Goal: Information Seeking & Learning: Learn about a topic

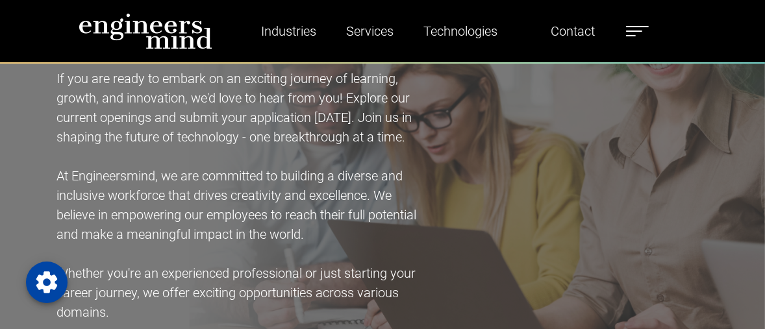
scroll to position [781, 0]
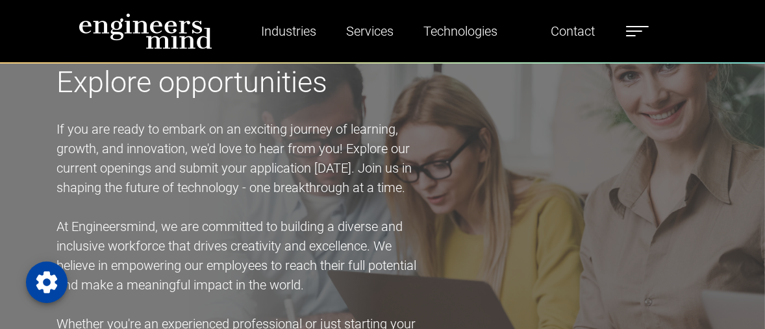
click at [509, 32] on label at bounding box center [637, 31] width 23 height 17
click at [471, 125] on div "Explore opportunities If you are ready to embark on an exciting journey of lear…" at bounding box center [382, 224] width 765 height 480
click at [458, 138] on div "Explore opportunities If you are ready to embark on an exciting journey of lear…" at bounding box center [382, 224] width 765 height 480
click at [509, 35] on span at bounding box center [631, 35] width 10 height 1
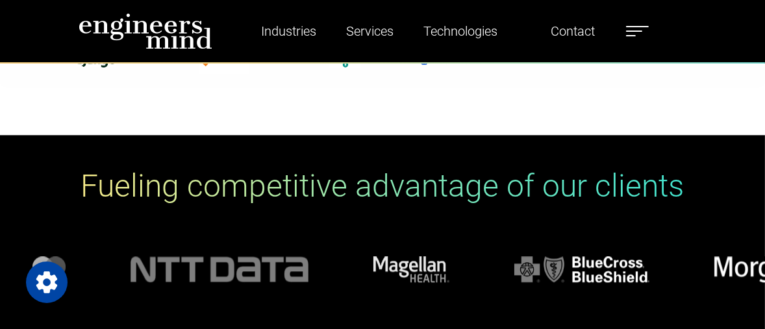
scroll to position [4260, 0]
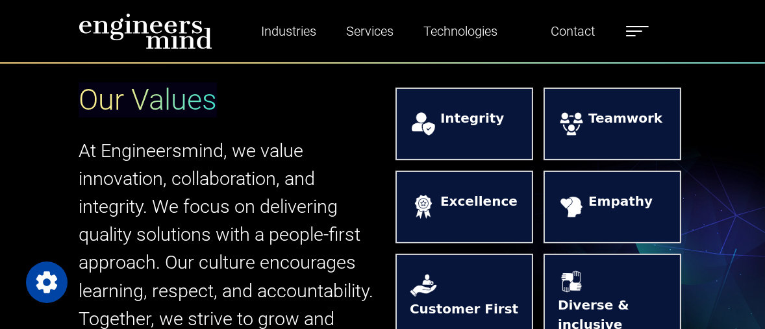
scroll to position [359, 0]
